Goal: Navigation & Orientation: Find specific page/section

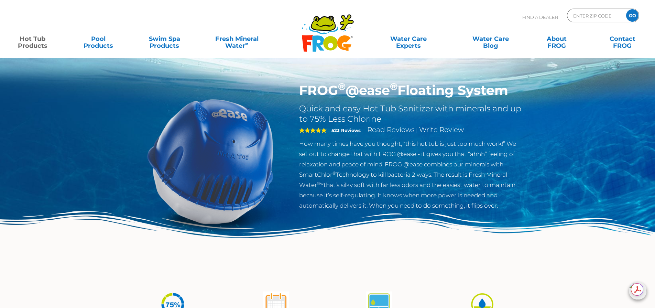
click at [204, 16] on div "Find A Dealer ENTER ZIP CODE GO" at bounding box center [327, 20] width 641 height 23
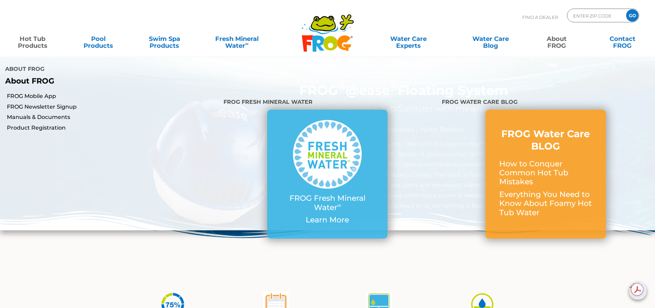
click at [556, 39] on link "About FROG" at bounding box center [556, 39] width 51 height 14
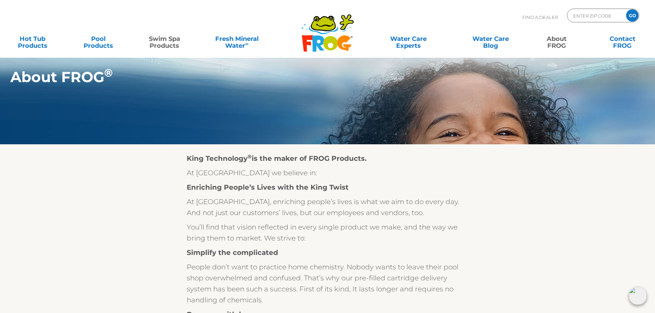
click at [171, 37] on link "Swim Spa Products" at bounding box center [164, 39] width 51 height 14
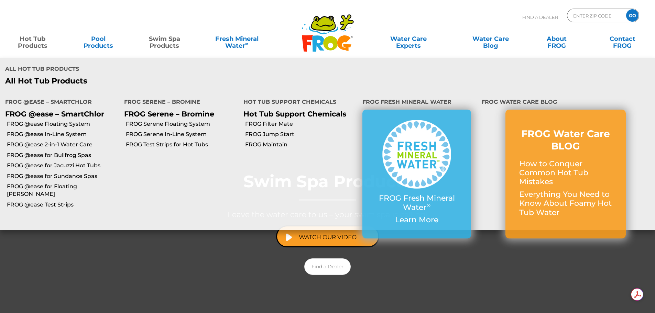
click at [29, 45] on link "Hot Tub Products" at bounding box center [32, 39] width 51 height 14
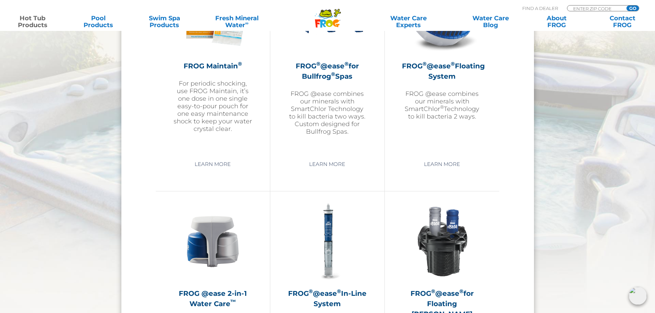
scroll to position [722, 0]
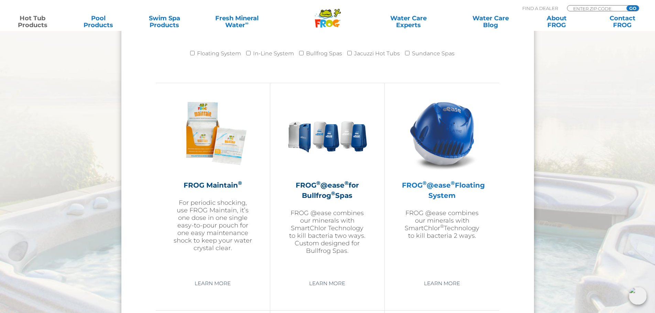
click at [442, 143] on img at bounding box center [442, 133] width 80 height 80
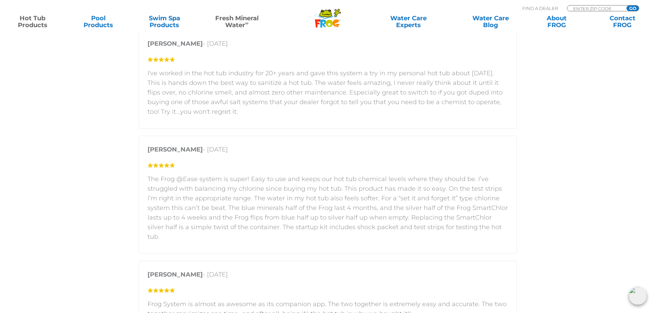
scroll to position [1237, 0]
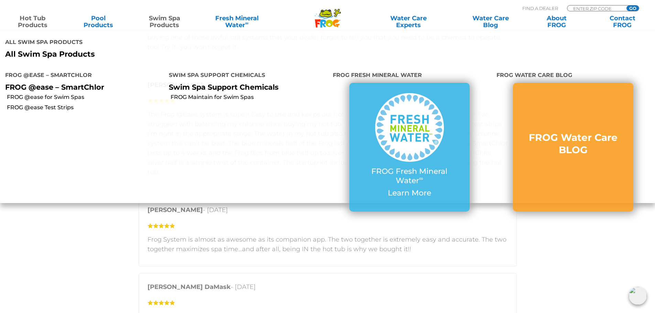
click at [152, 16] on link "Swim Spa Products" at bounding box center [164, 22] width 51 height 14
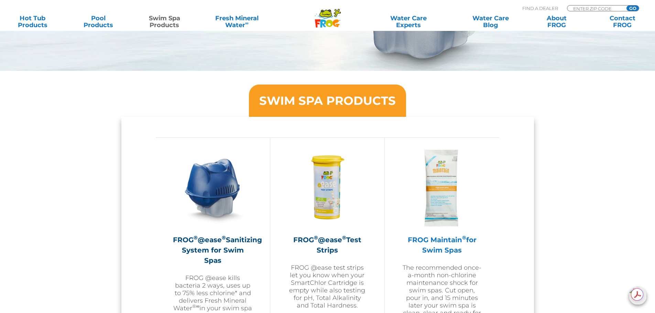
scroll to position [619, 0]
